Goal: Task Accomplishment & Management: Use online tool/utility

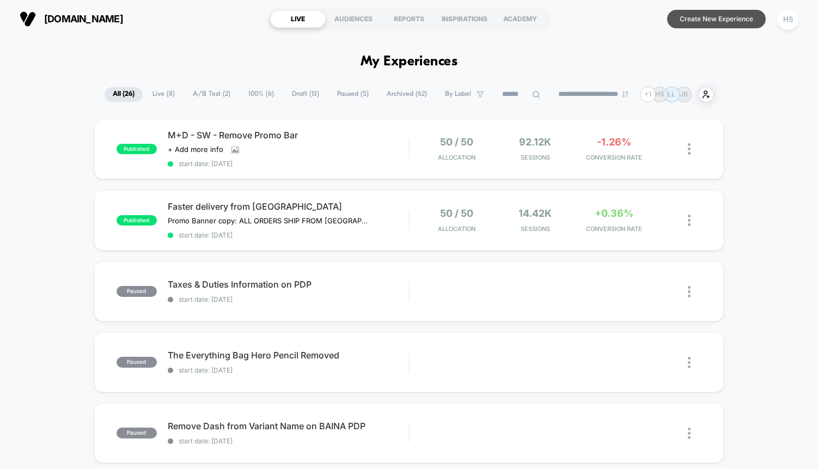
click at [690, 19] on button "Create New Experience" at bounding box center [716, 19] width 99 height 19
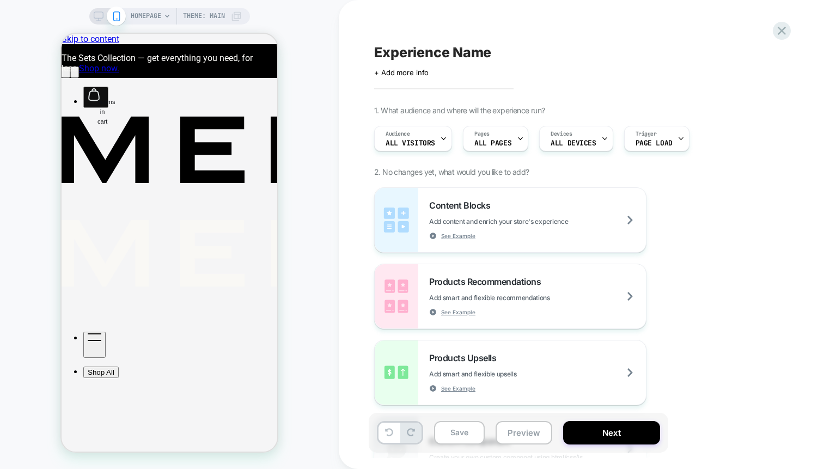
click at [95, 16] on icon at bounding box center [99, 16] width 10 height 10
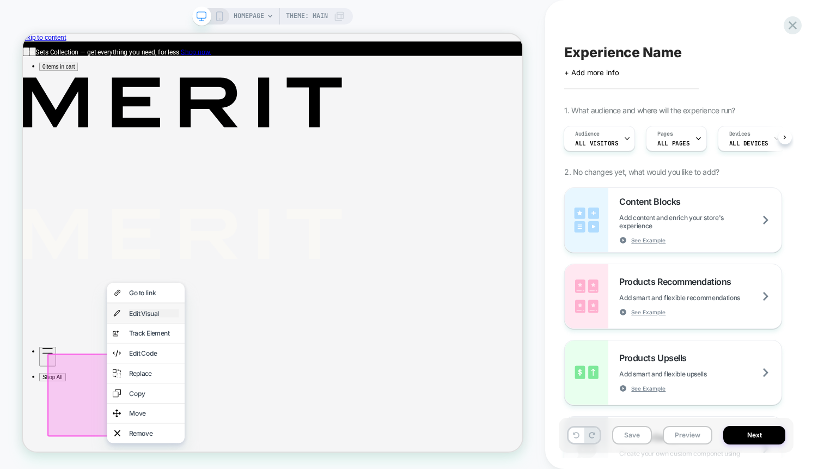
click at [200, 403] on div "Edit Visual" at bounding box center [197, 406] width 66 height 11
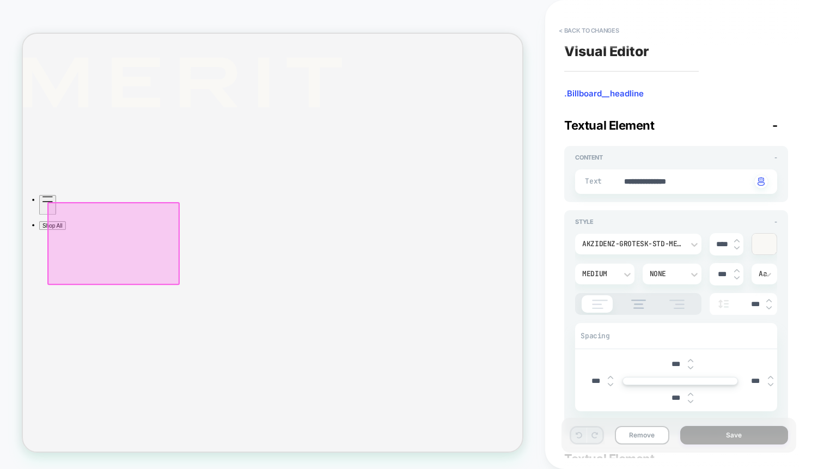
scroll to position [202, 0]
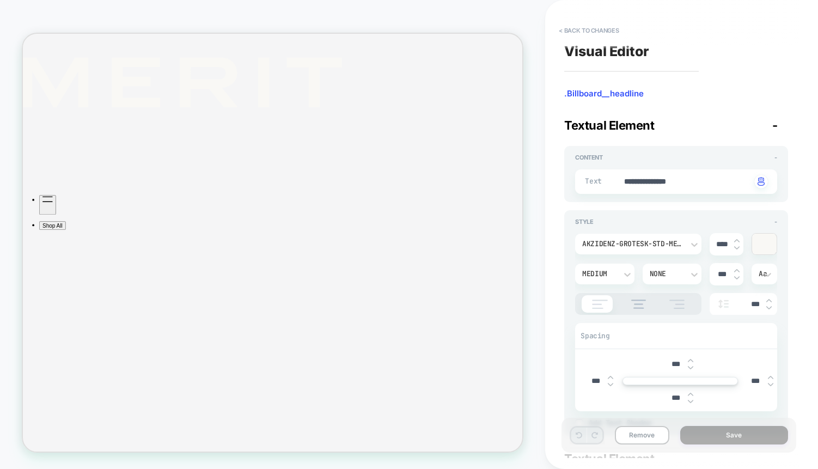
click at [767, 246] on div at bounding box center [764, 244] width 25 height 21
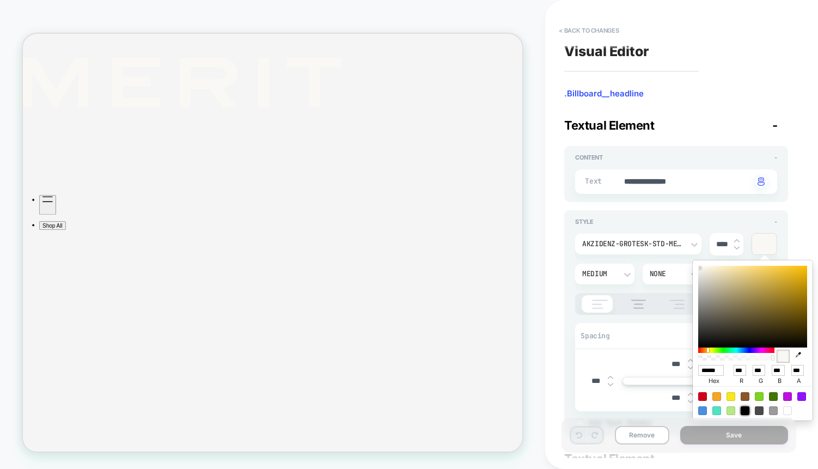
click at [746, 411] on div at bounding box center [745, 410] width 9 height 9
type textarea "*"
type input "******"
type input "*"
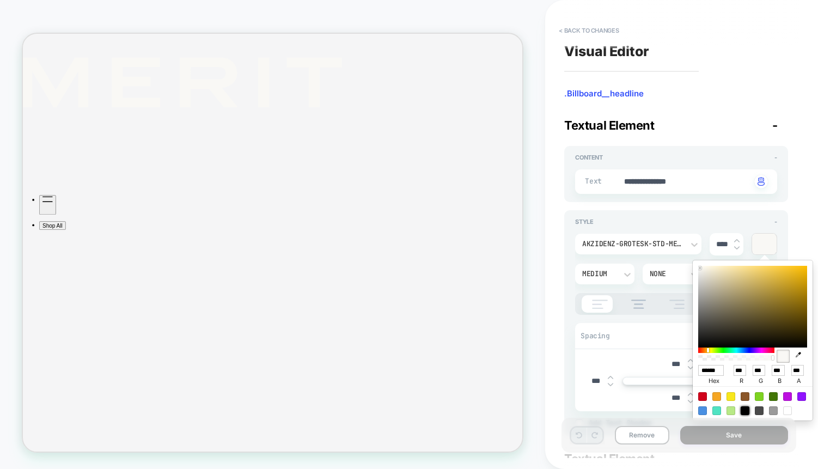
type input "*"
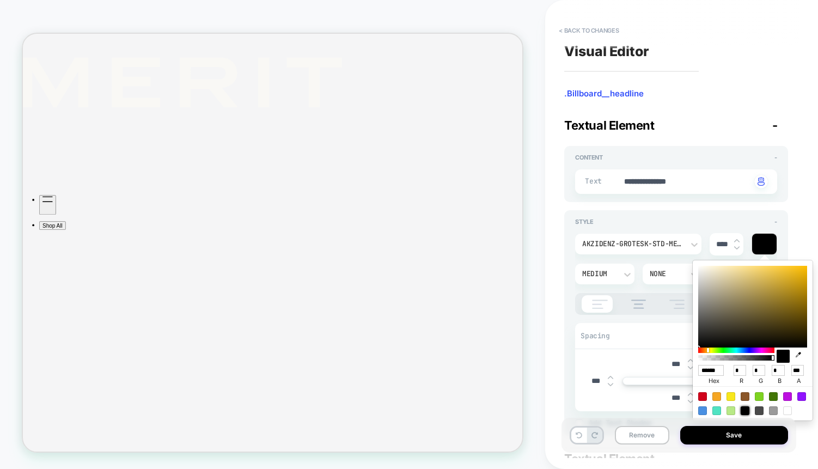
click at [576, 357] on div "*** *** *** ***" at bounding box center [676, 380] width 202 height 61
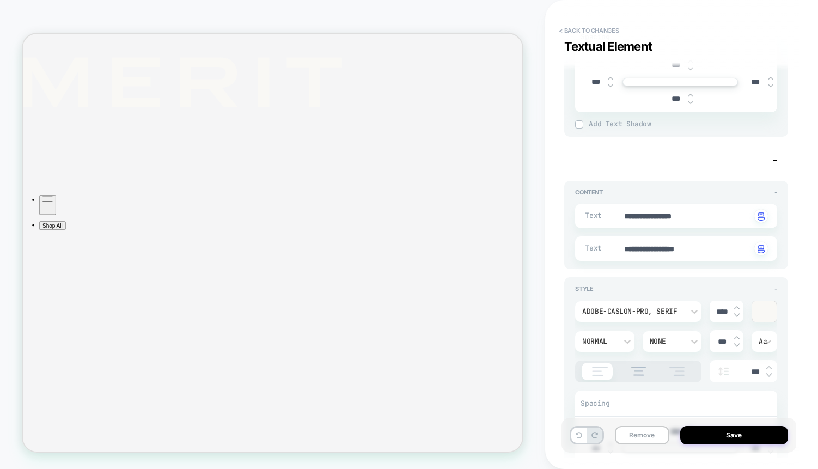
scroll to position [327, 0]
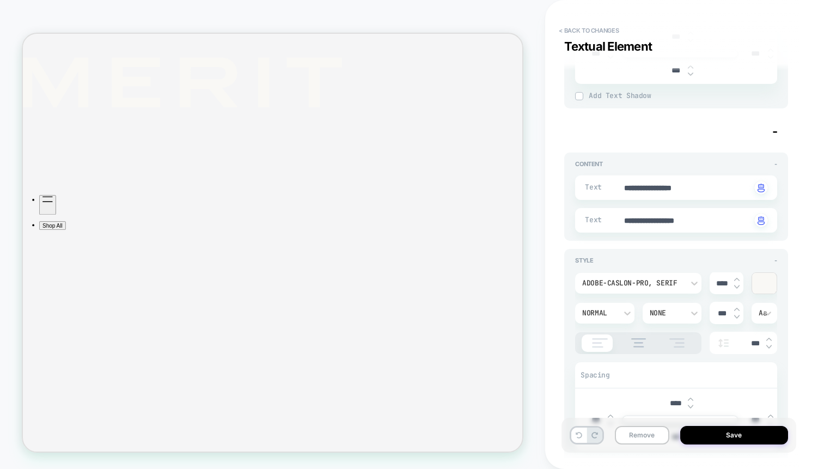
click at [766, 284] on div at bounding box center [764, 283] width 25 height 21
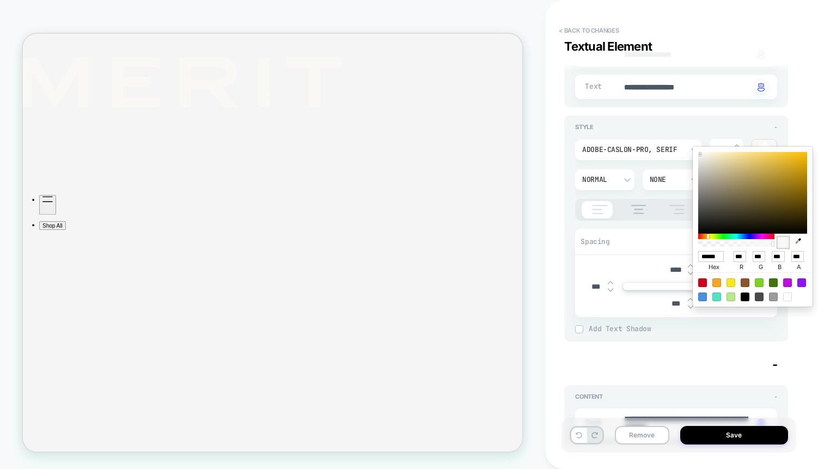
scroll to position [480, 0]
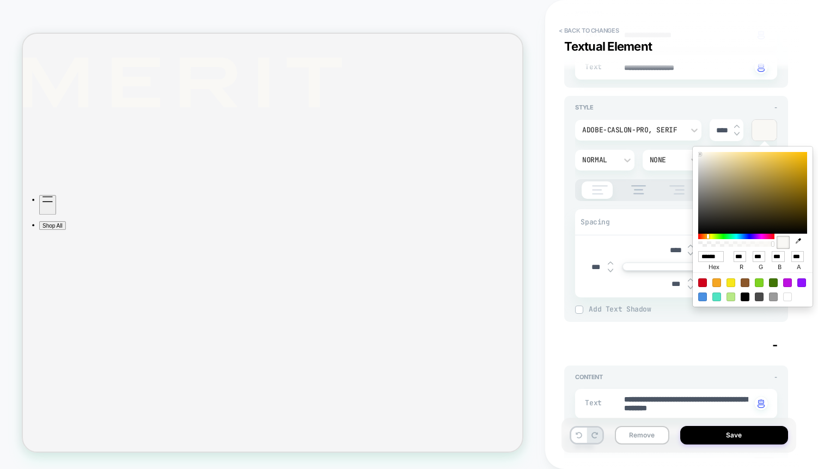
click at [746, 298] on div at bounding box center [745, 296] width 9 height 9
type textarea "*"
type input "******"
type input "*"
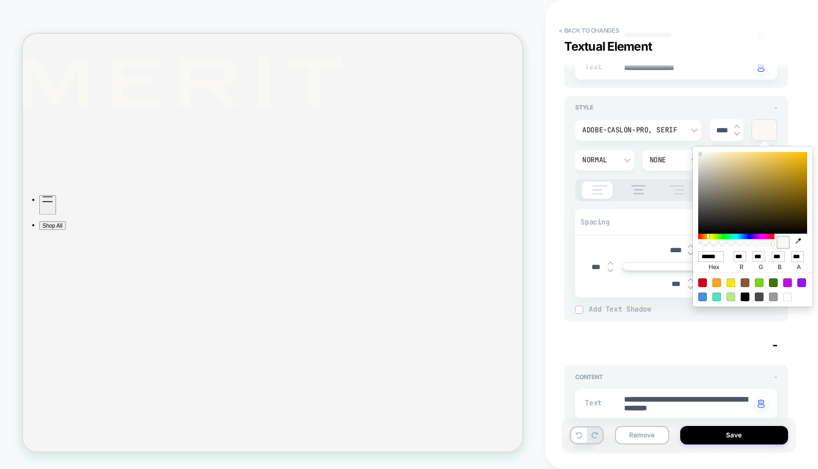
type input "*"
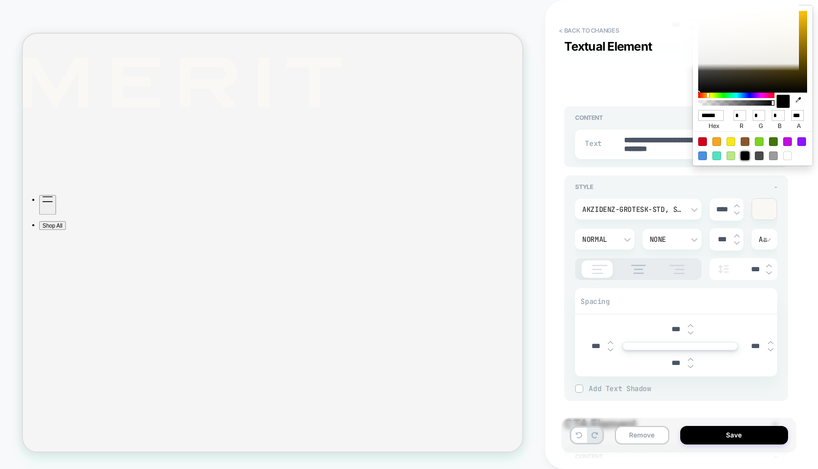
scroll to position [741, 0]
click at [766, 208] on div at bounding box center [764, 207] width 25 height 21
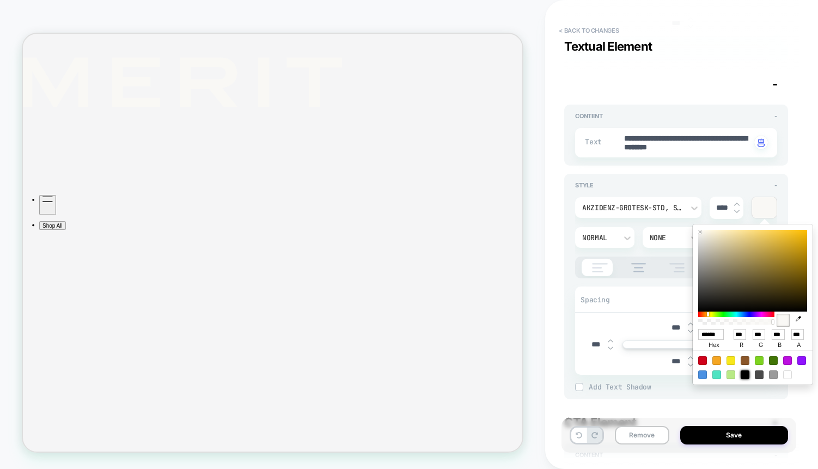
click at [744, 374] on div at bounding box center [745, 374] width 9 height 9
type textarea "*"
type input "******"
type input "*"
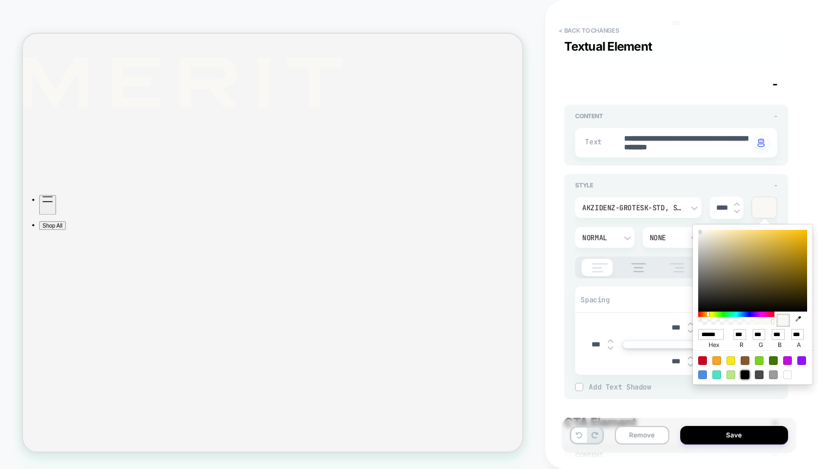
type input "*"
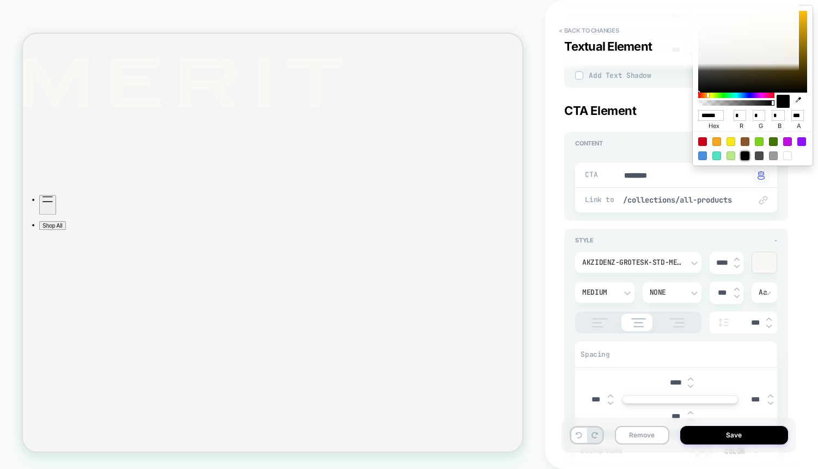
scroll to position [1052, 0]
click at [760, 258] on div at bounding box center [764, 263] width 25 height 21
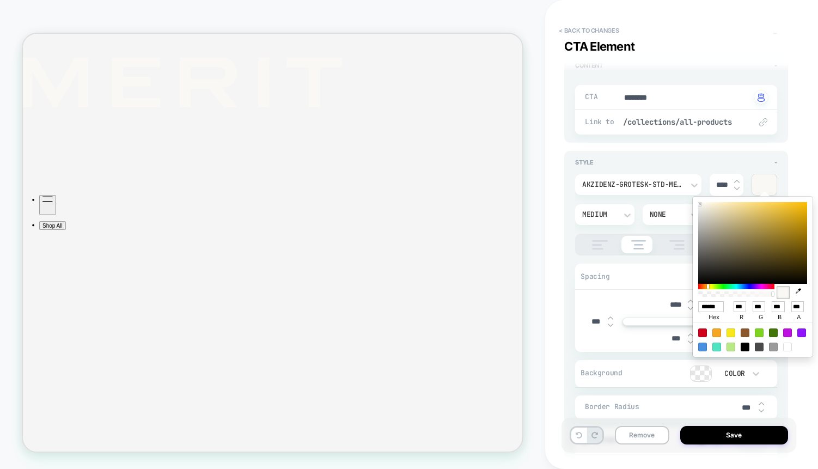
scroll to position [1135, 0]
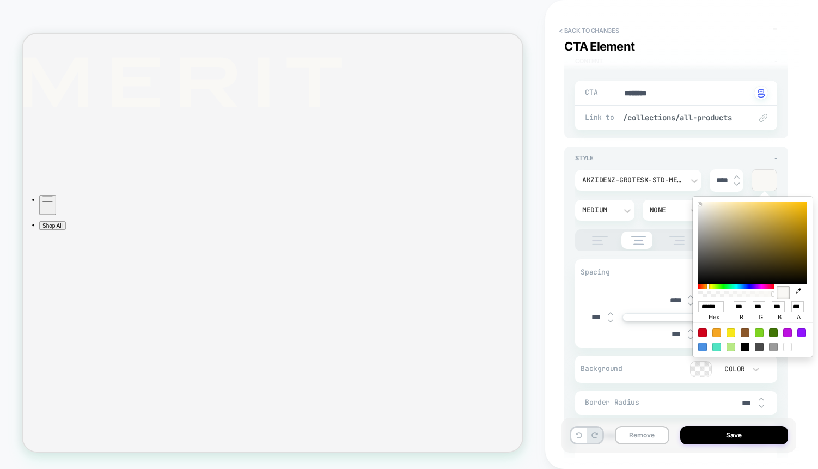
click at [745, 346] on div at bounding box center [745, 347] width 9 height 9
type textarea "*"
type input "******"
type input "*"
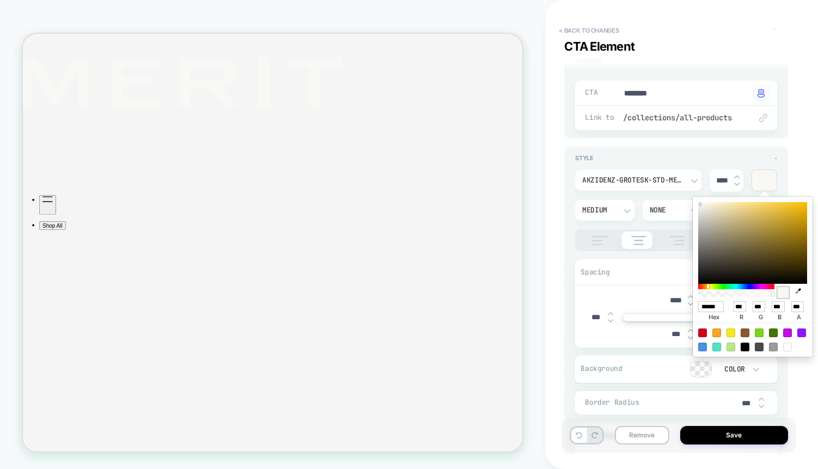
type input "*"
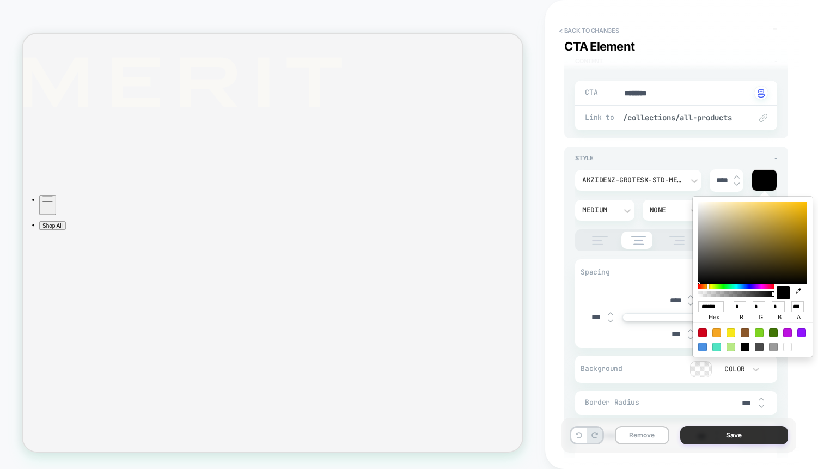
click at [706, 435] on button "Save" at bounding box center [734, 435] width 108 height 19
type textarea "*"
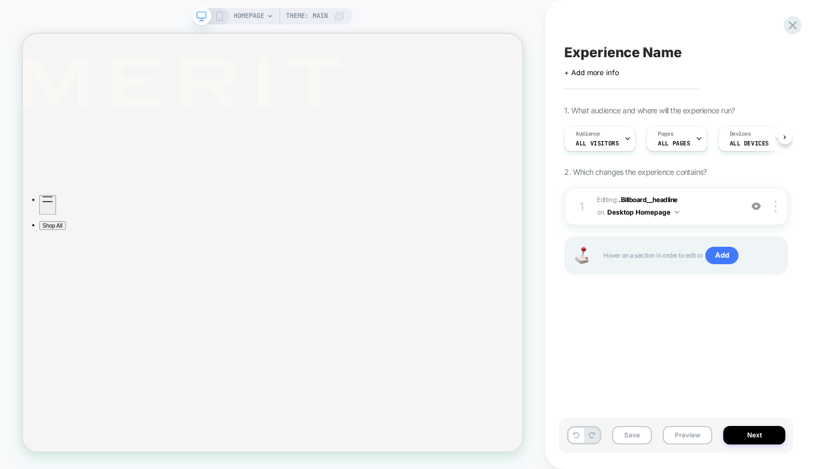
scroll to position [0, 1]
click at [759, 435] on button "Next" at bounding box center [754, 435] width 62 height 19
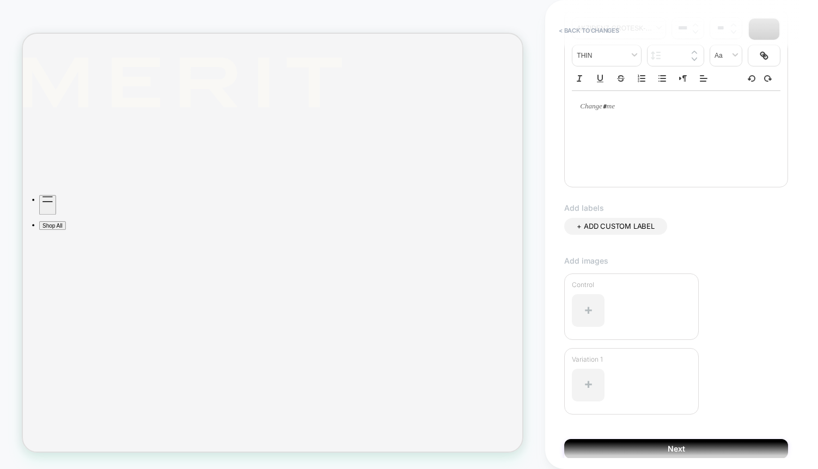
scroll to position [207, 0]
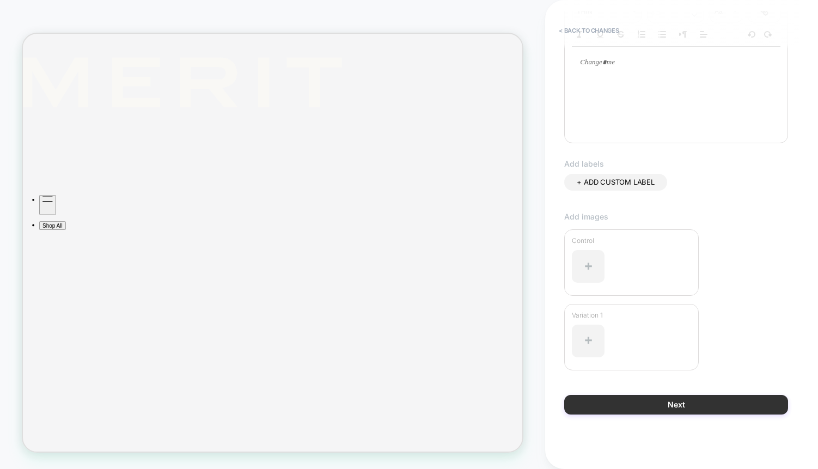
type input "**********"
click at [698, 403] on button "Next" at bounding box center [676, 405] width 224 height 20
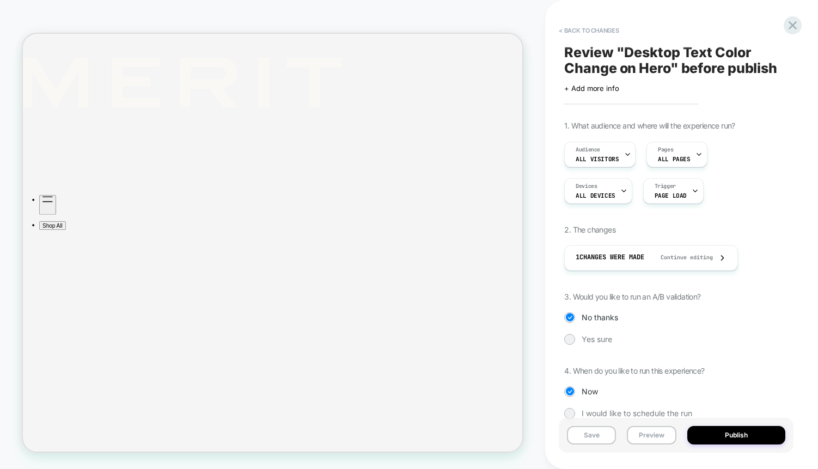
scroll to position [21, 0]
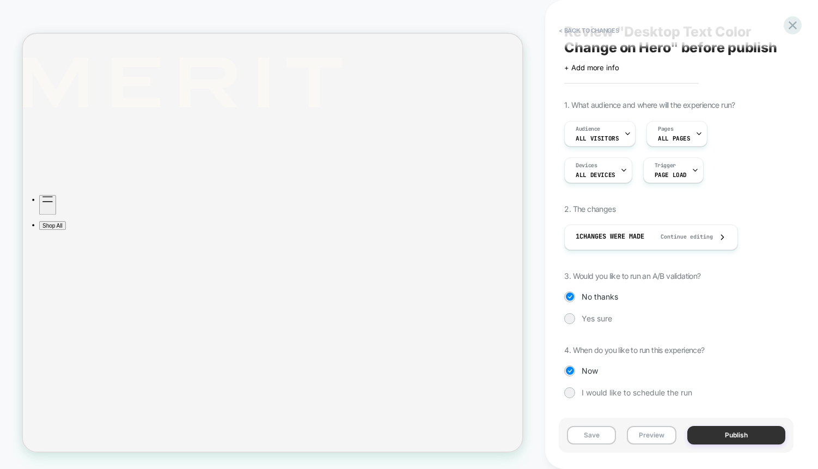
click at [702, 434] on button "Publish" at bounding box center [736, 435] width 98 height 19
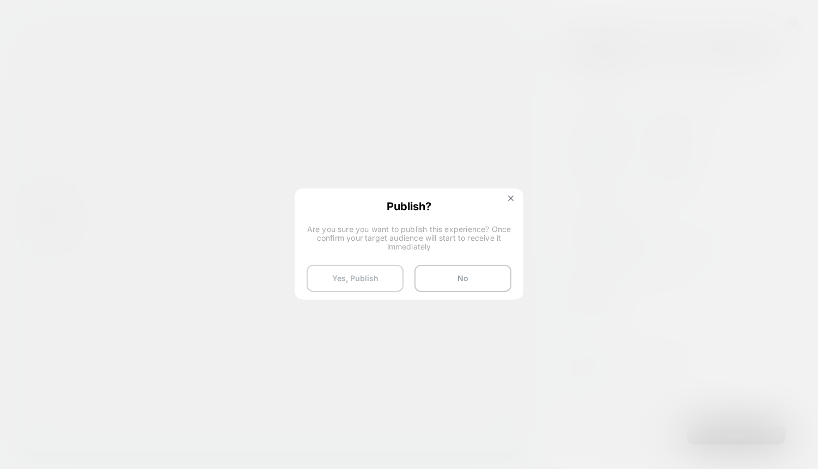
click at [376, 278] on button "Yes, Publish" at bounding box center [355, 278] width 97 height 27
